Goal: Task Accomplishment & Management: Complete application form

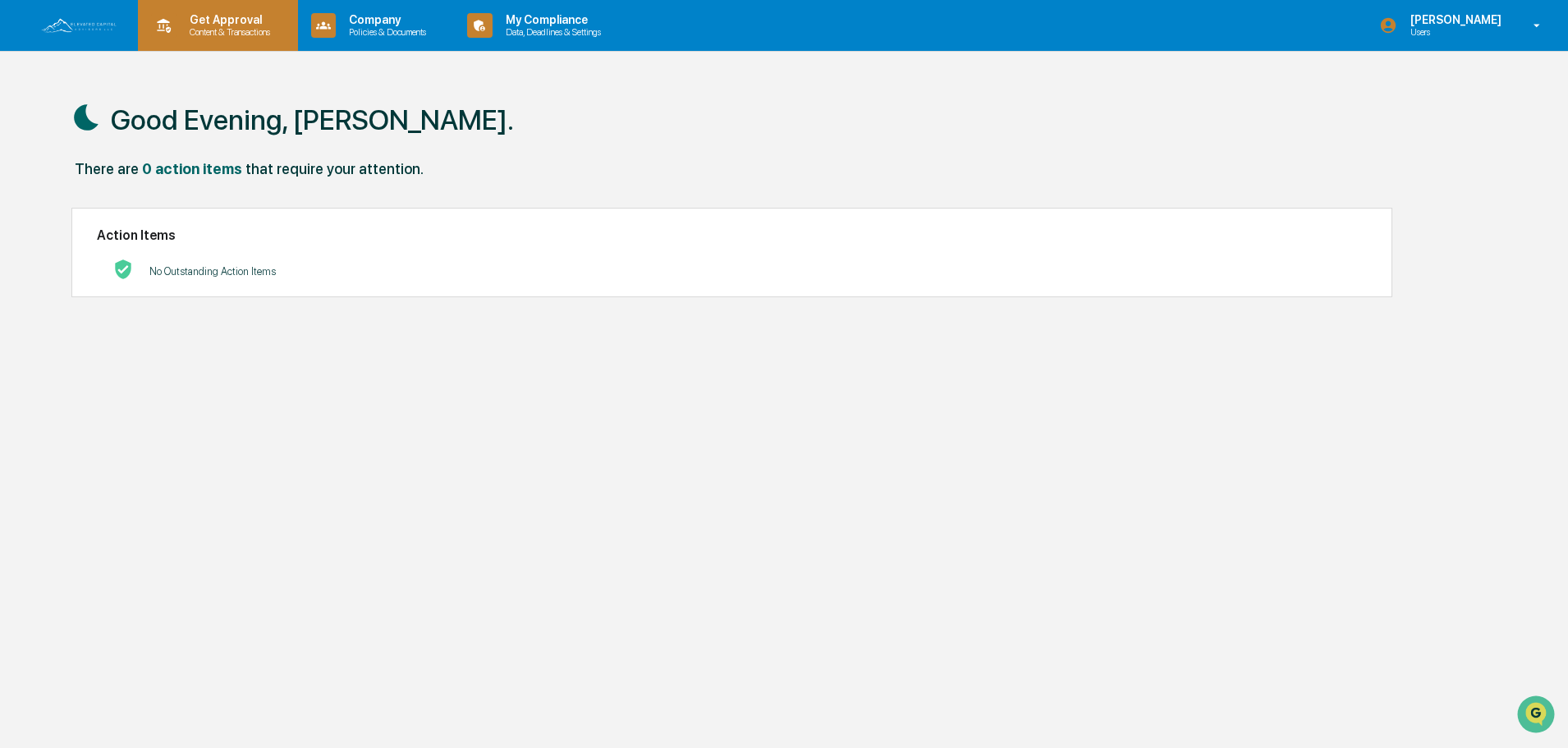
click at [200, 19] on p "Get Approval" at bounding box center [227, 19] width 102 height 13
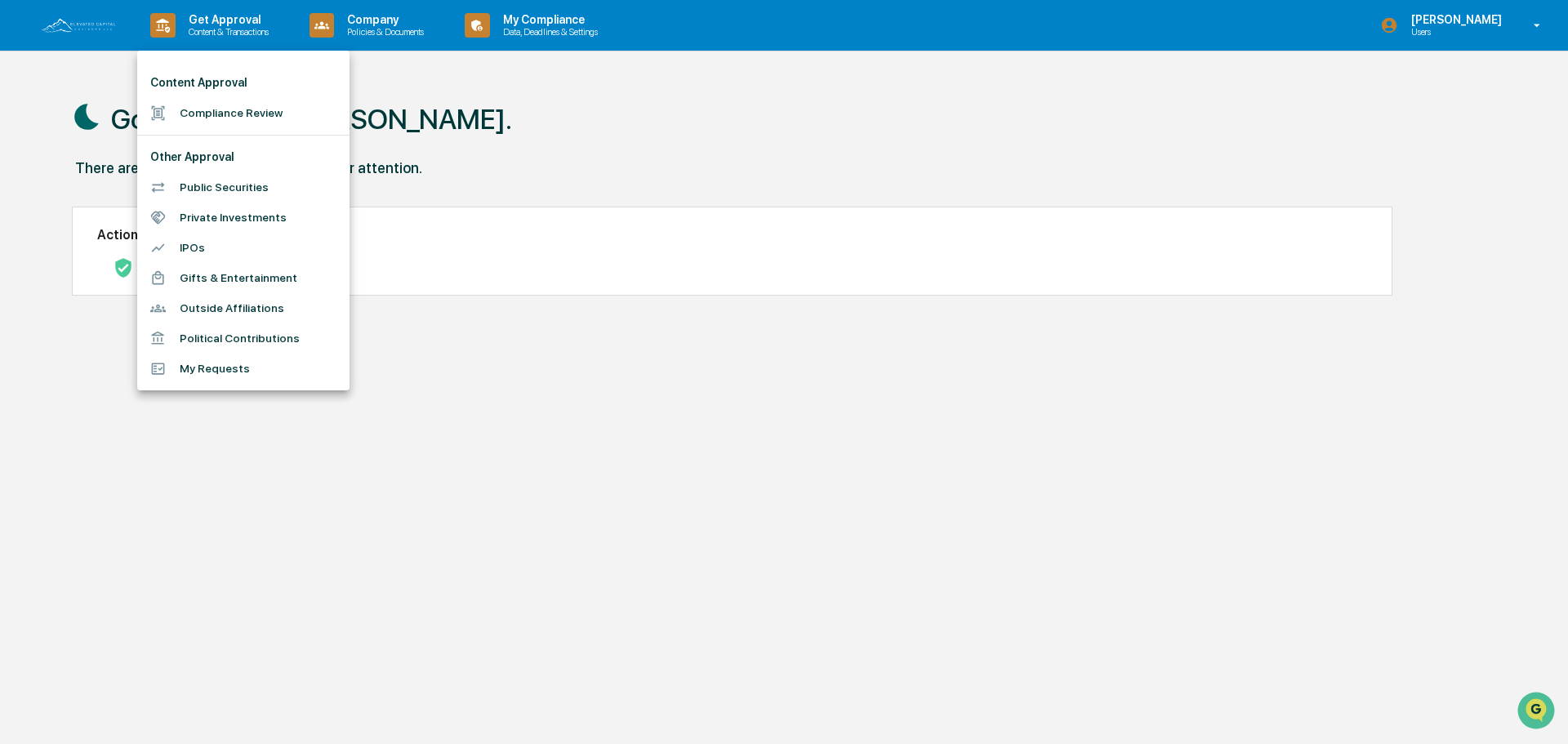
click at [225, 104] on li "Compliance Review" at bounding box center [244, 113] width 212 height 30
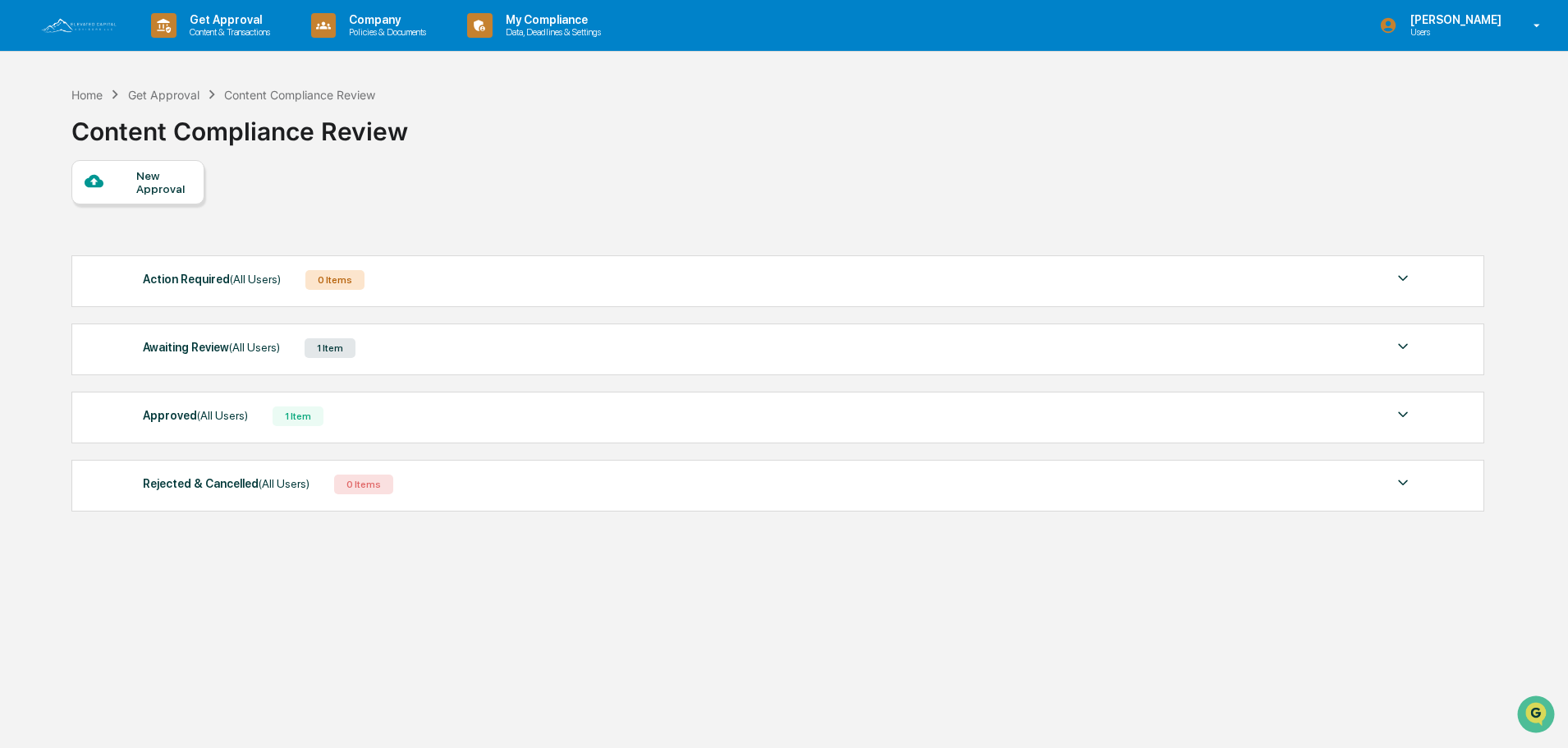
click at [232, 344] on span "(All Users)" at bounding box center [255, 347] width 51 height 13
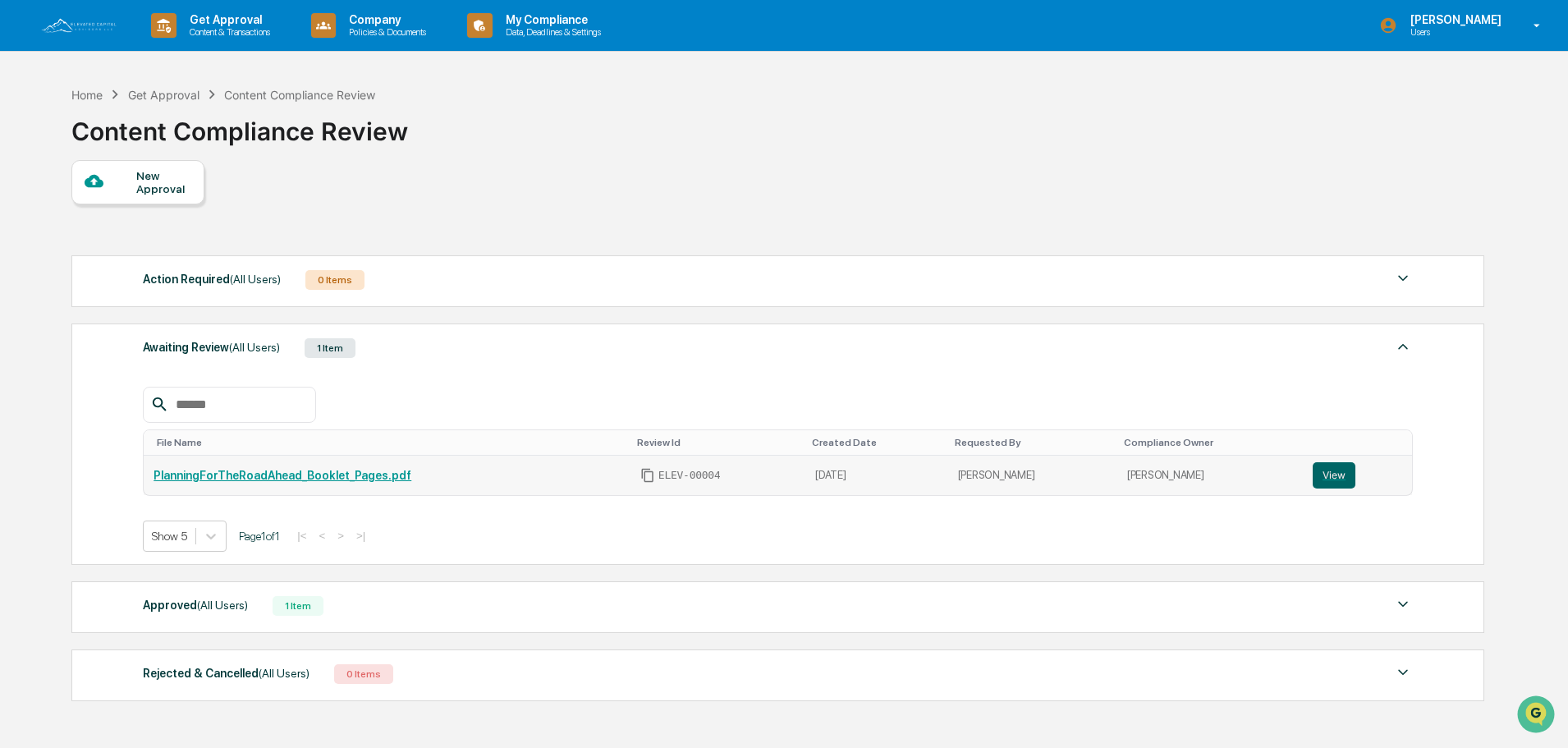
click at [196, 470] on link "PlanningForTheRoadAhead_Booklet_Pages.pdf" at bounding box center [282, 475] width 258 height 13
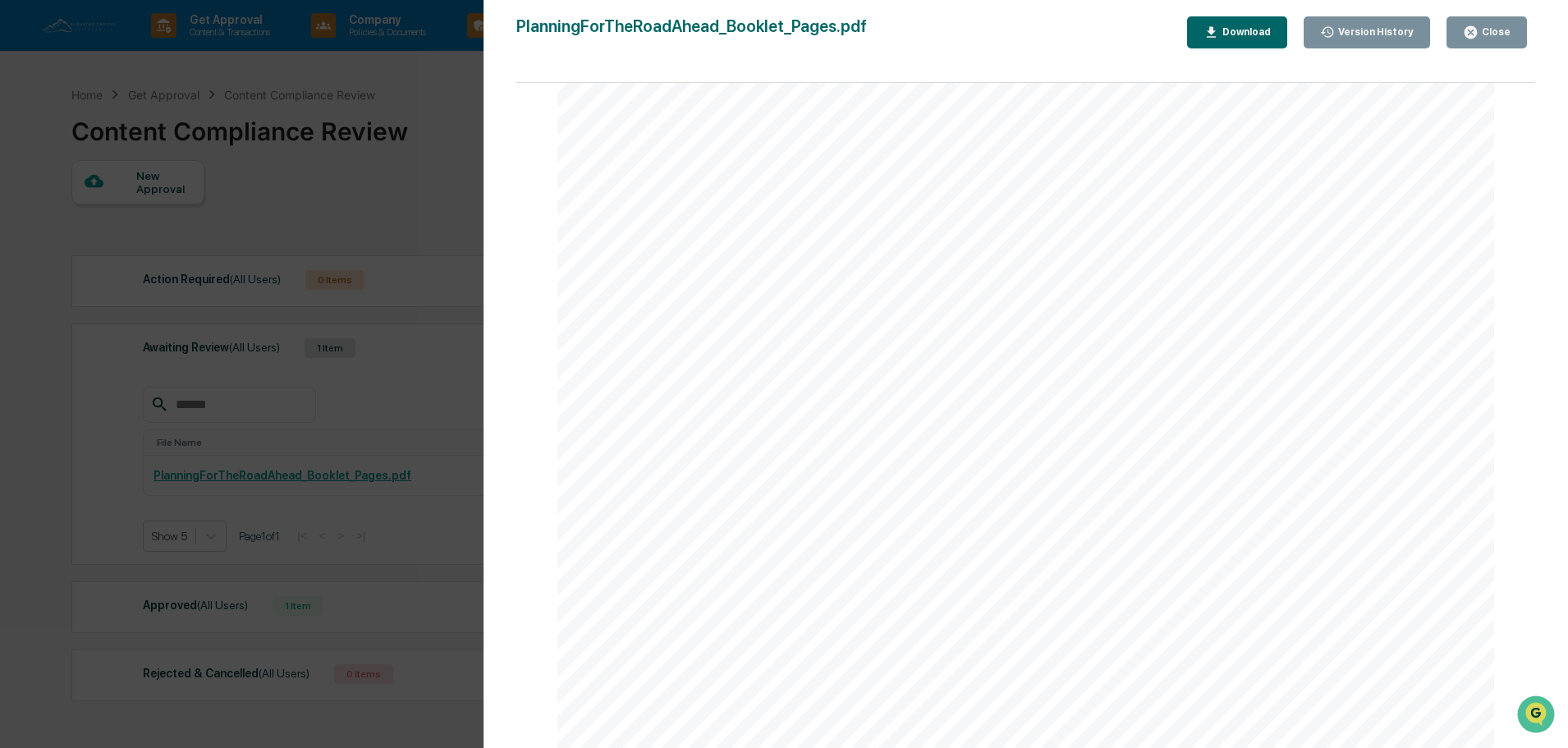
scroll to position [2299, 0]
click at [1470, 30] on icon "button" at bounding box center [1470, 33] width 12 height 12
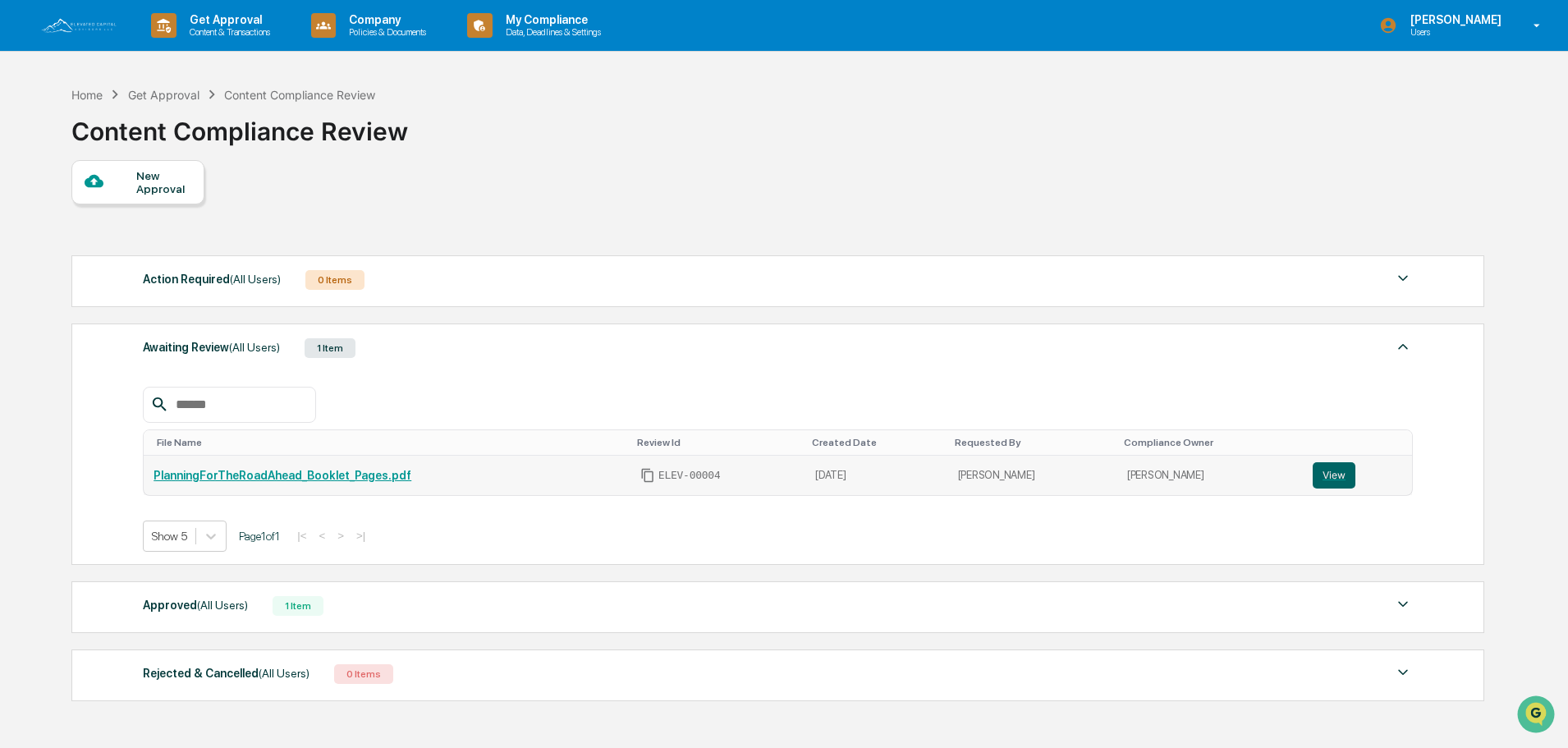
click at [305, 469] on link "PlanningForTheRoadAhead_Booklet_Pages.pdf" at bounding box center [282, 475] width 258 height 13
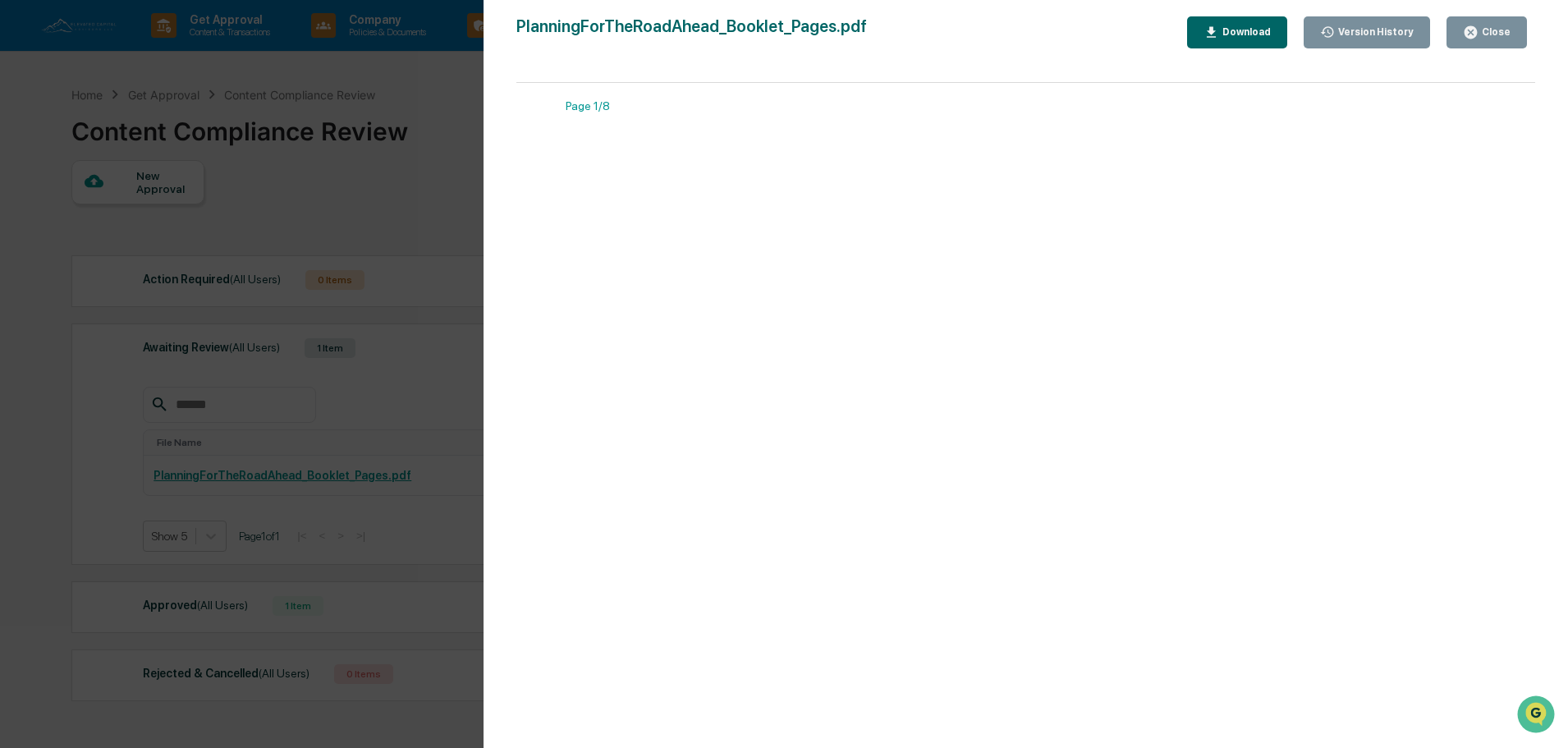
click at [1465, 26] on button "Close" at bounding box center [1486, 33] width 80 height 32
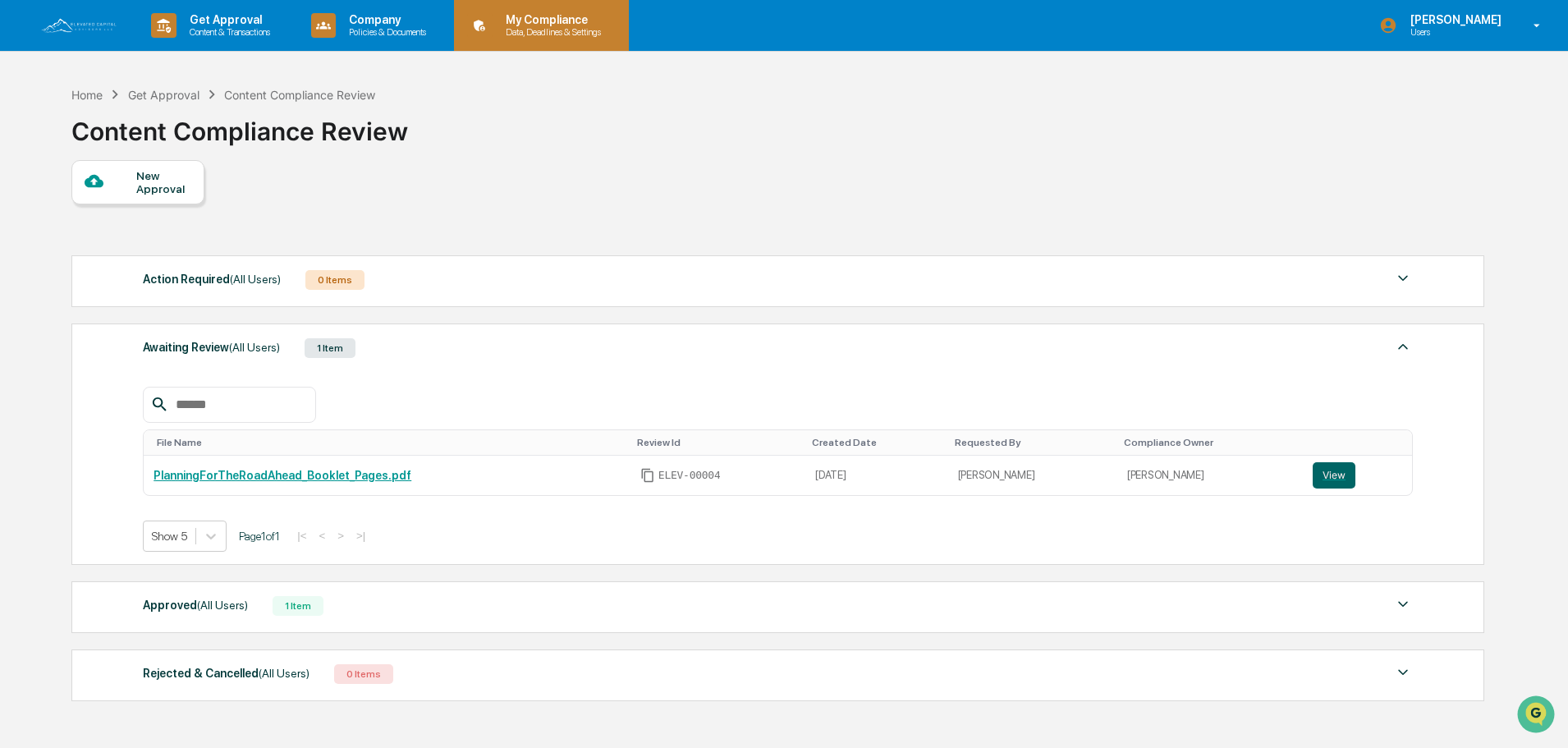
click at [538, 33] on p "Data, Deadlines & Settings" at bounding box center [551, 32] width 116 height 11
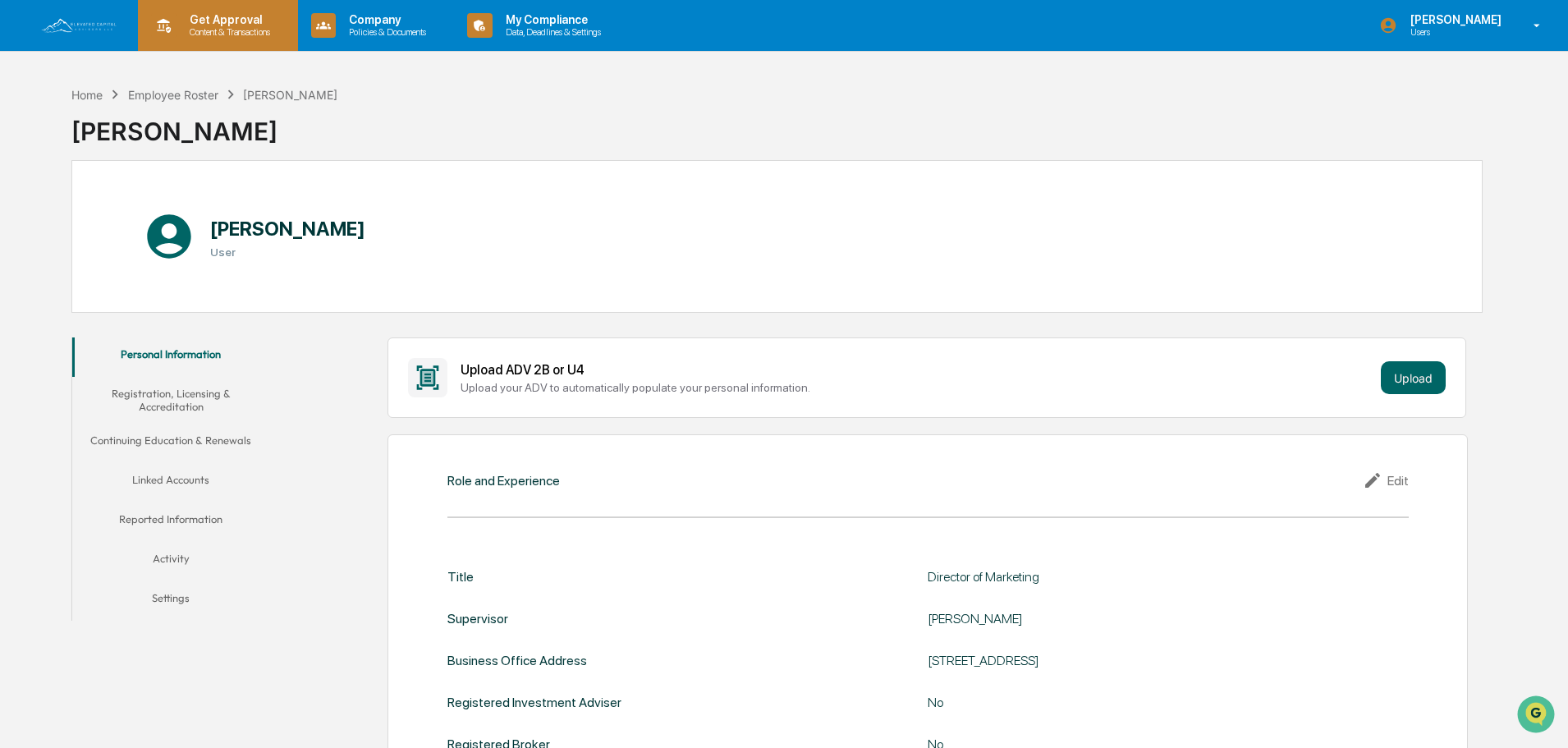
click at [191, 26] on p "Get Approval" at bounding box center [227, 19] width 102 height 13
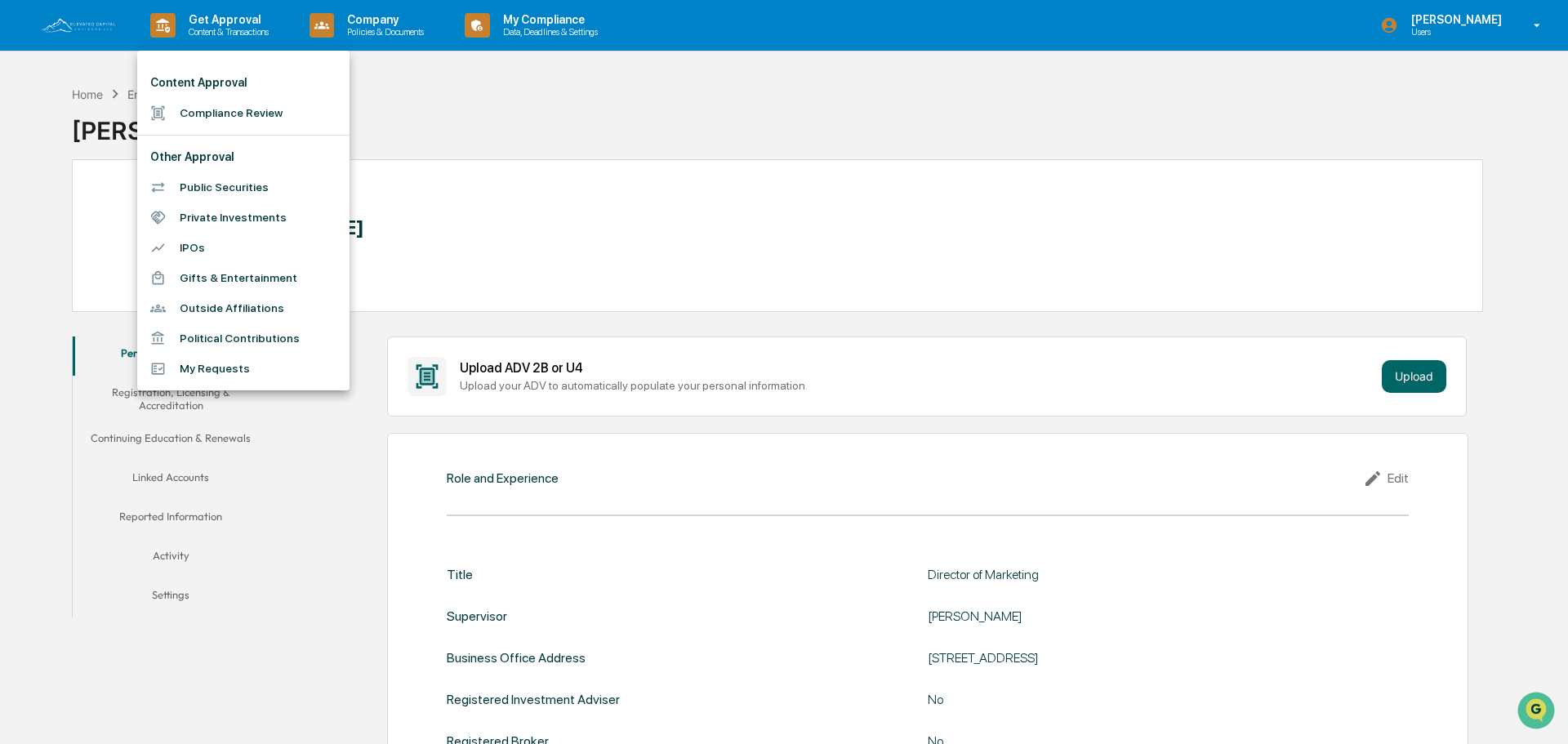
click at [217, 116] on li "Compliance Review" at bounding box center [244, 113] width 212 height 30
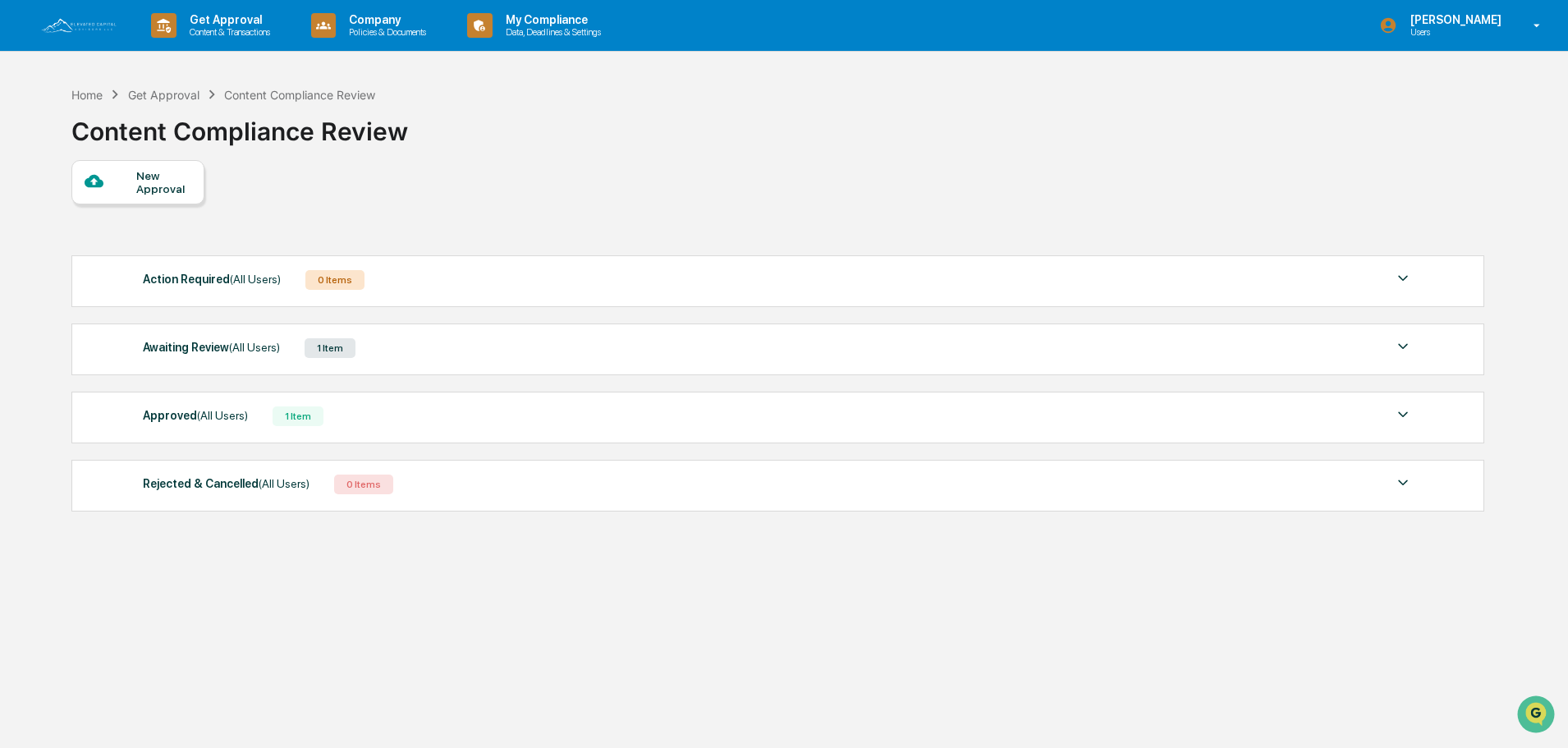
click at [405, 341] on div "Awaiting Review (All Users) 1 Item" at bounding box center [777, 348] width 1269 height 23
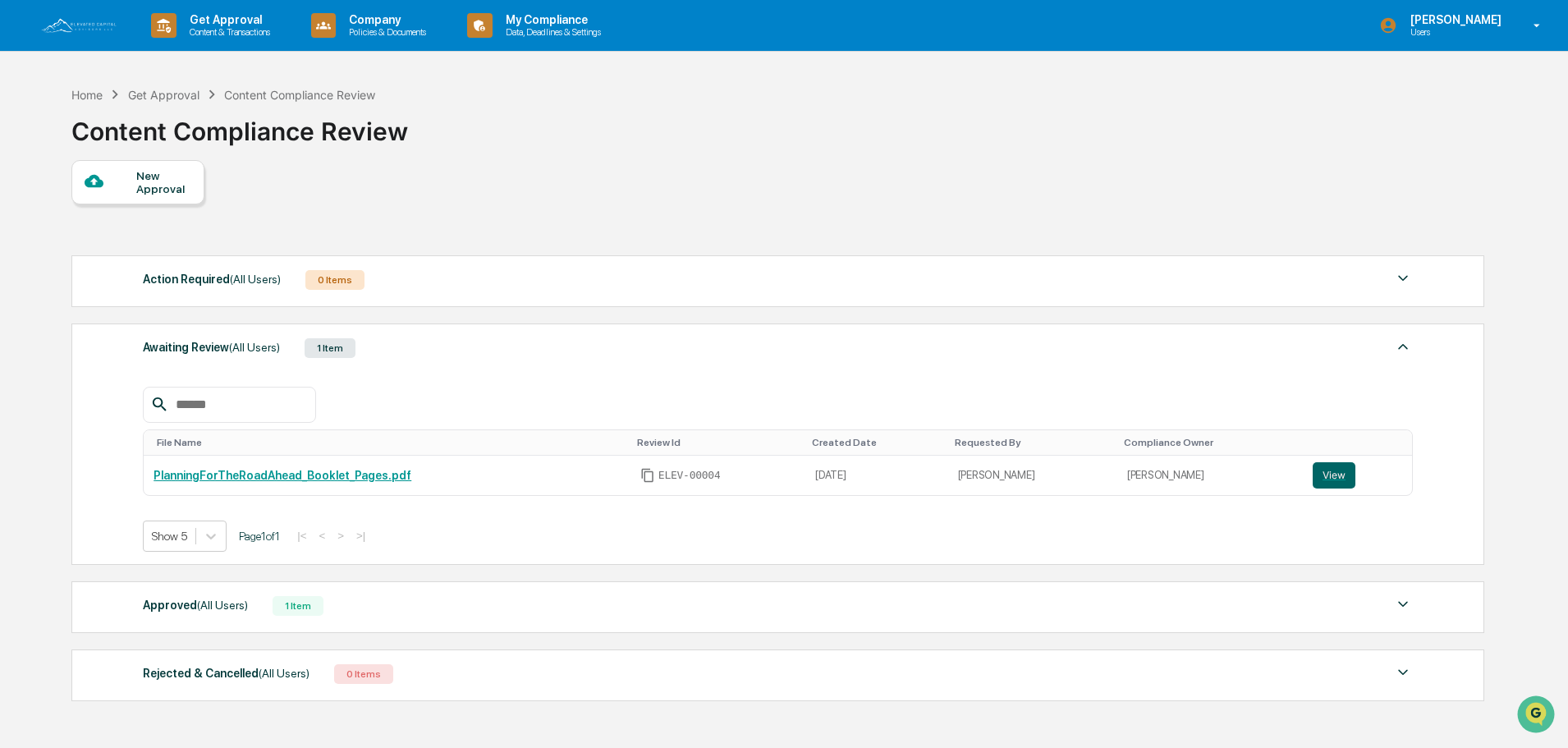
click at [339, 347] on div "1 Item" at bounding box center [330, 348] width 51 height 19
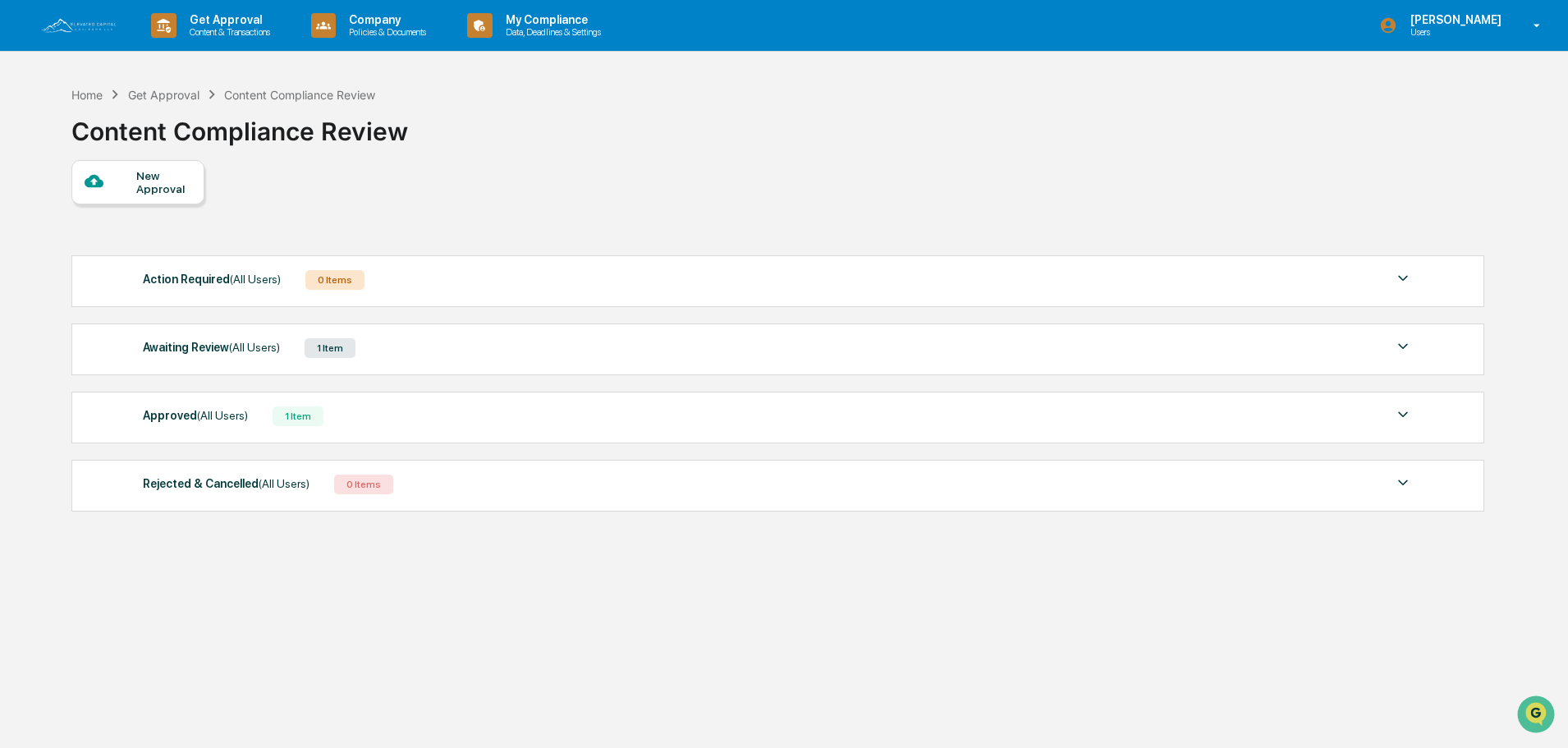
click at [339, 347] on div "1 Item" at bounding box center [330, 348] width 51 height 19
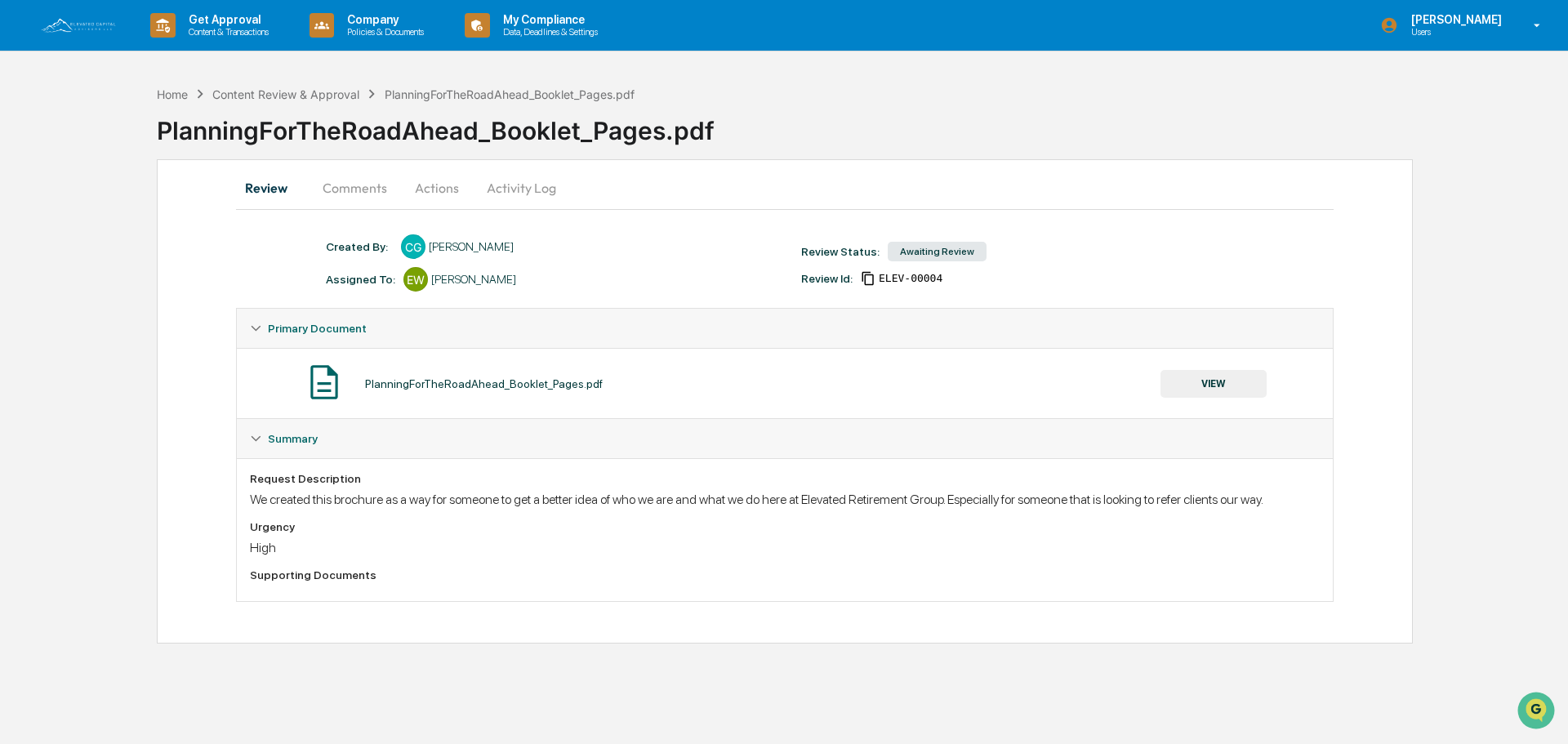
click at [425, 193] on button "Actions" at bounding box center [437, 188] width 74 height 39
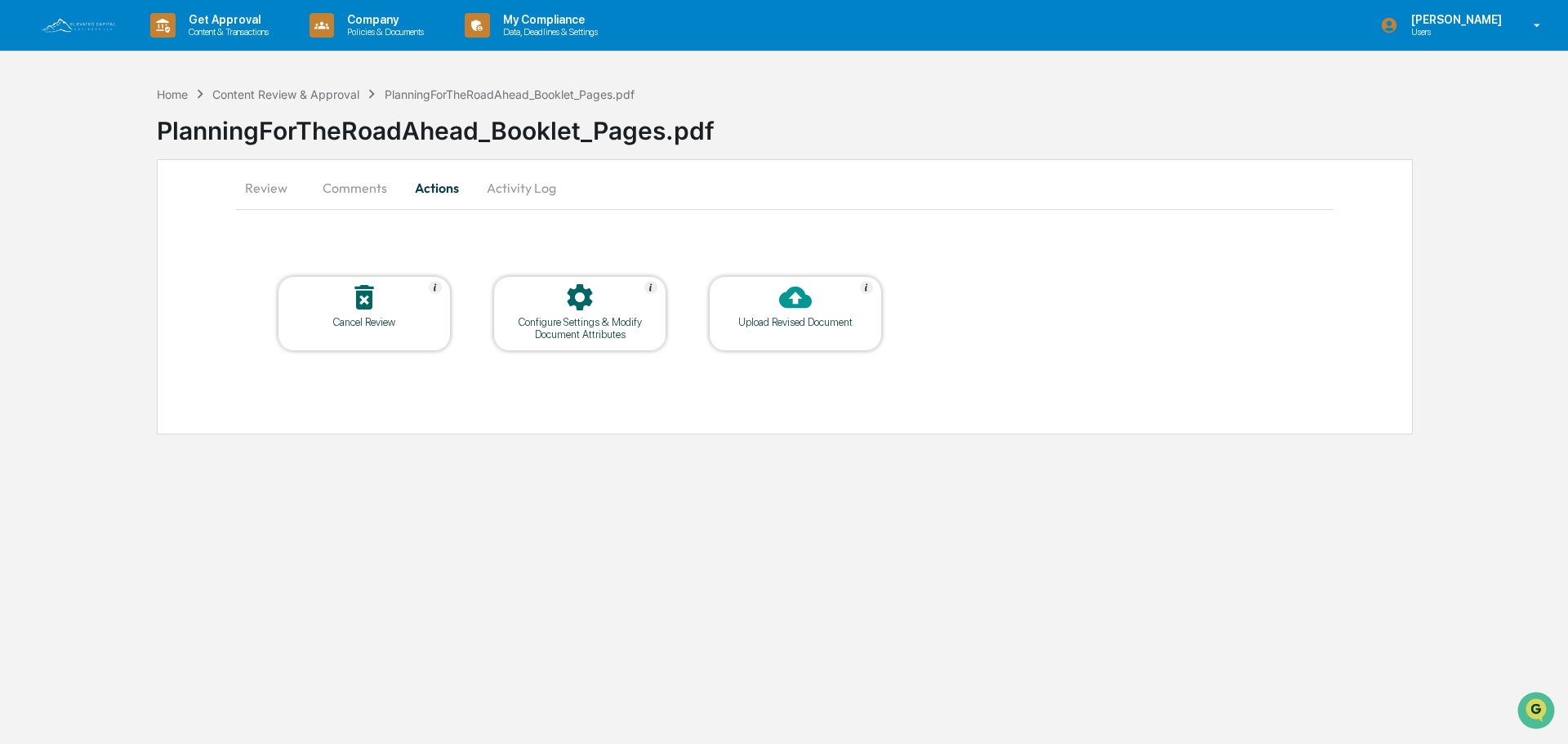
click at [803, 301] on icon at bounding box center [795, 297] width 32 height 22
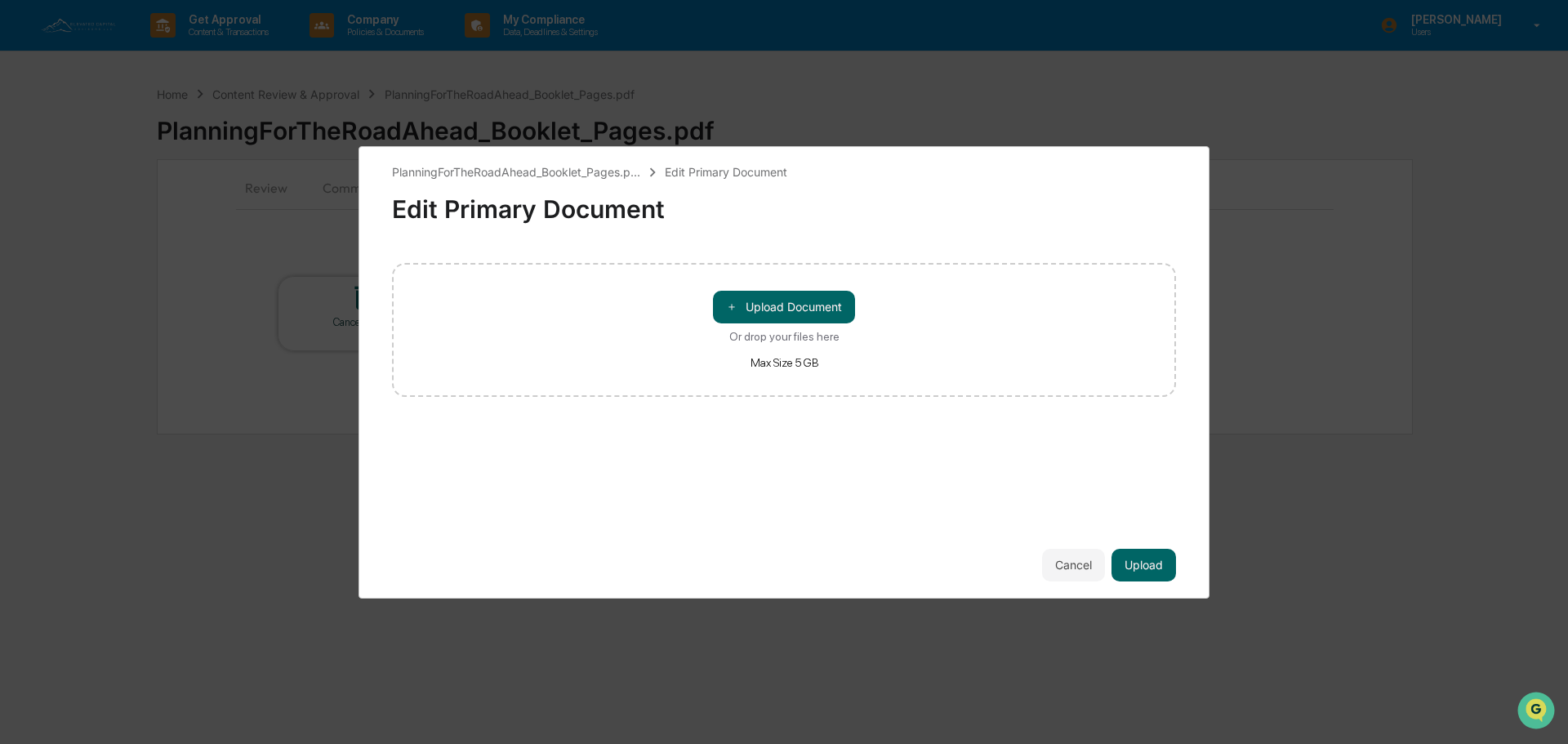
click at [780, 340] on div "Or drop your files here" at bounding box center [784, 336] width 110 height 13
click at [0, 0] on input "＋ Upload Document Or drop your files here Max Size 5 GB" at bounding box center [0, 0] width 0 height 0
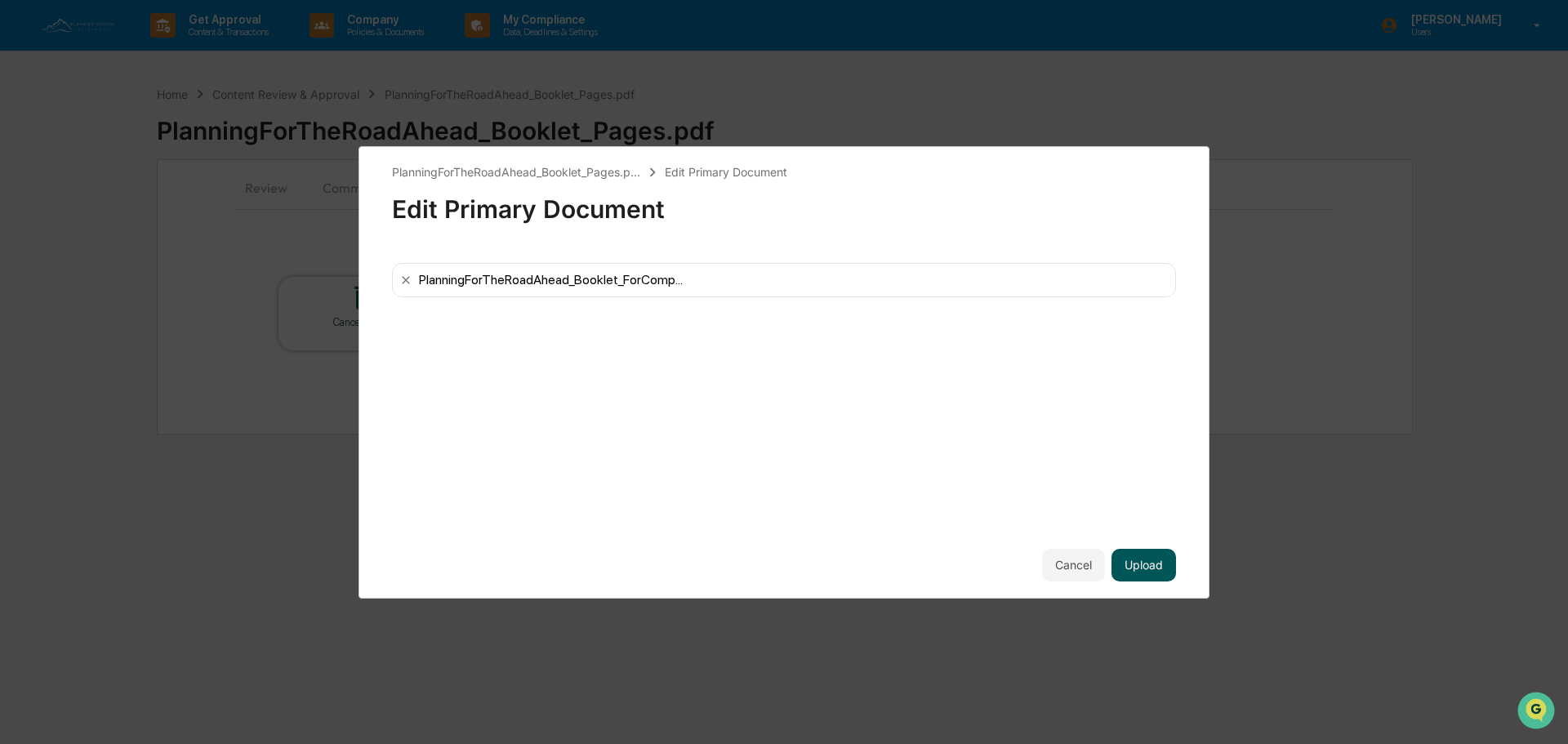
click at [1123, 556] on button "Upload" at bounding box center [1144, 564] width 65 height 32
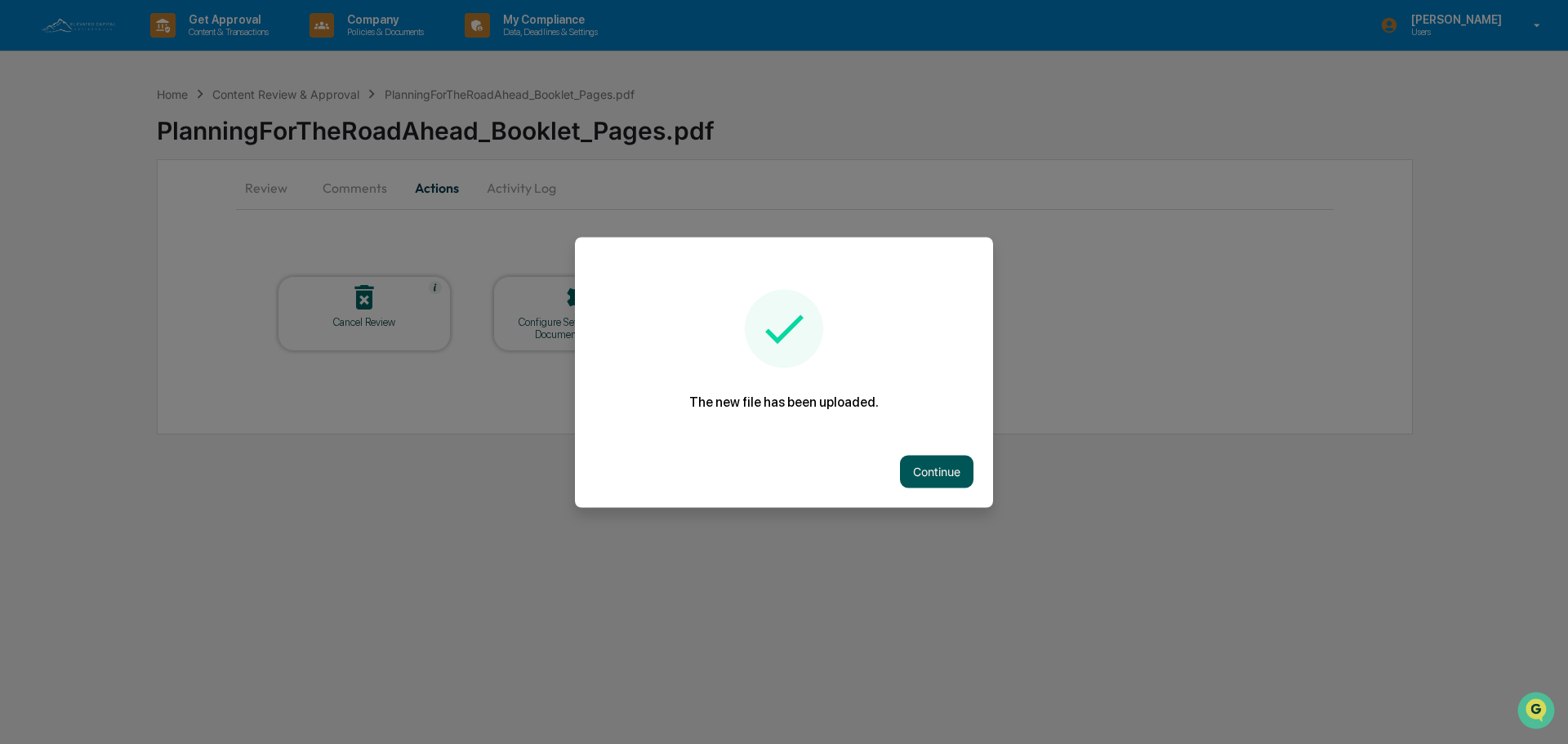
click at [949, 465] on button "Continue" at bounding box center [937, 471] width 74 height 32
